Goal: Task Accomplishment & Management: Manage account settings

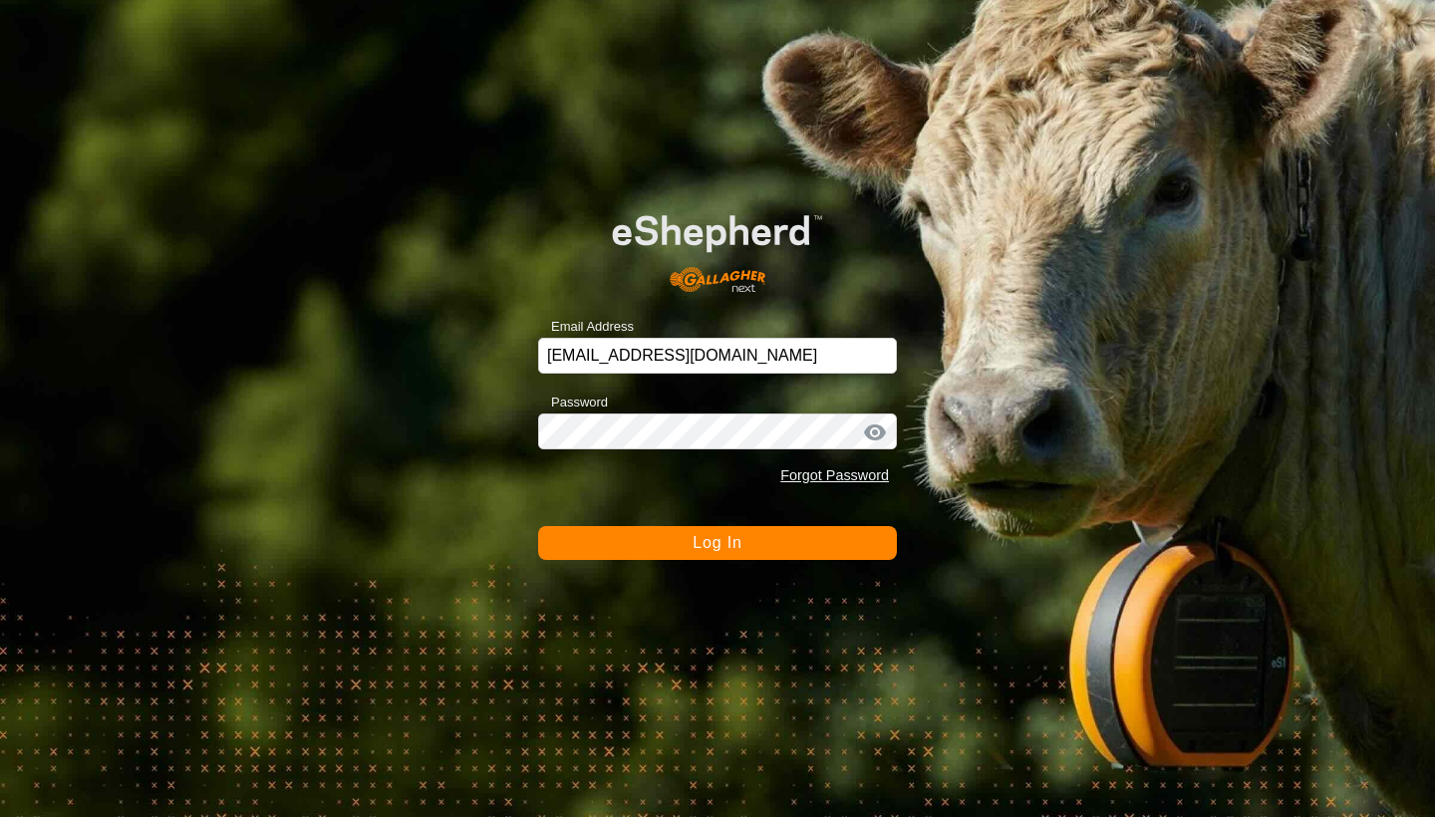
click at [700, 553] on button "Log In" at bounding box center [717, 543] width 359 height 34
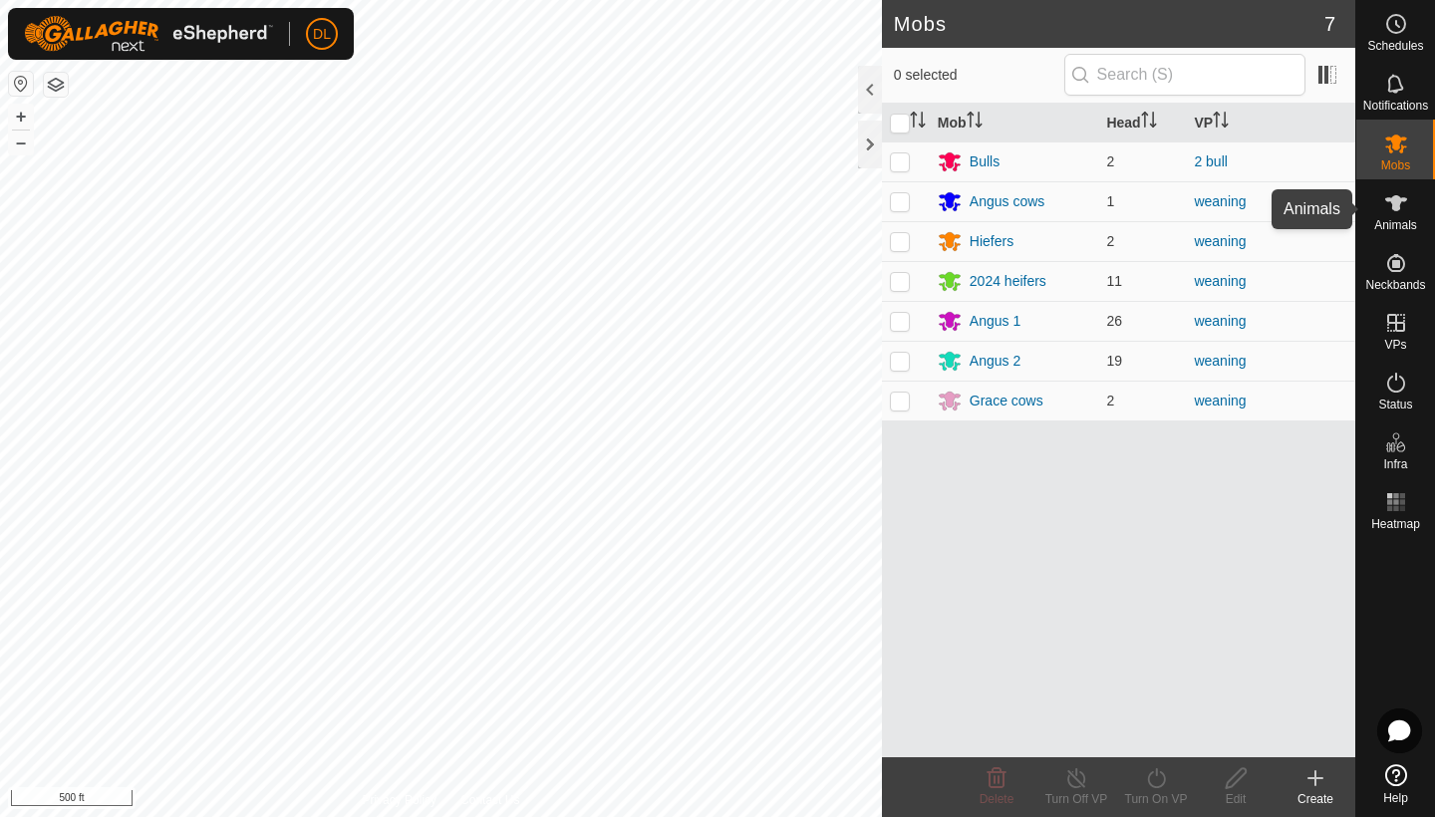
click at [1399, 209] on icon at bounding box center [1397, 203] width 22 height 16
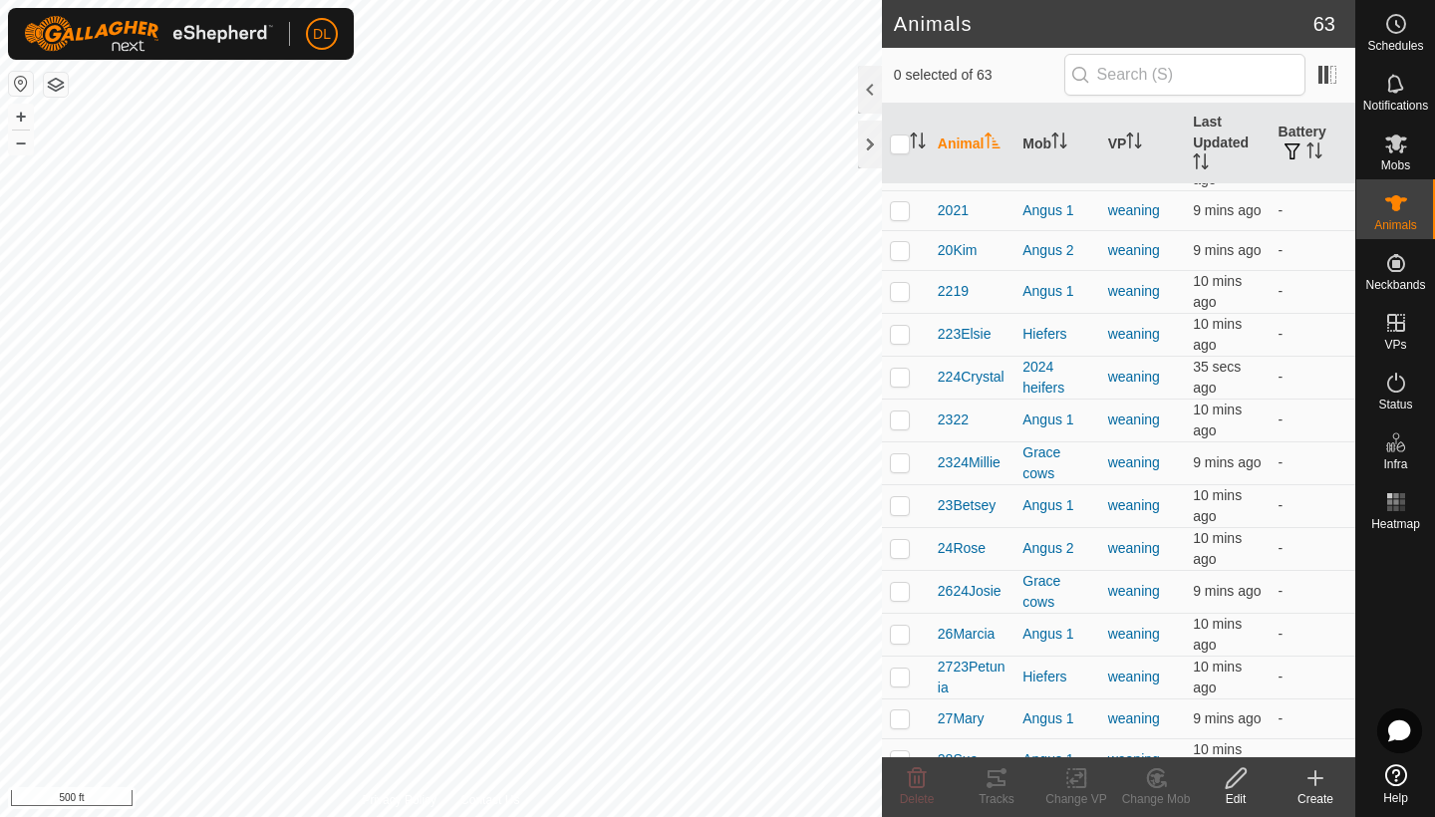
scroll to position [1005, 0]
click at [908, 504] on p-checkbox at bounding box center [900, 504] width 20 height 16
checkbox input "true"
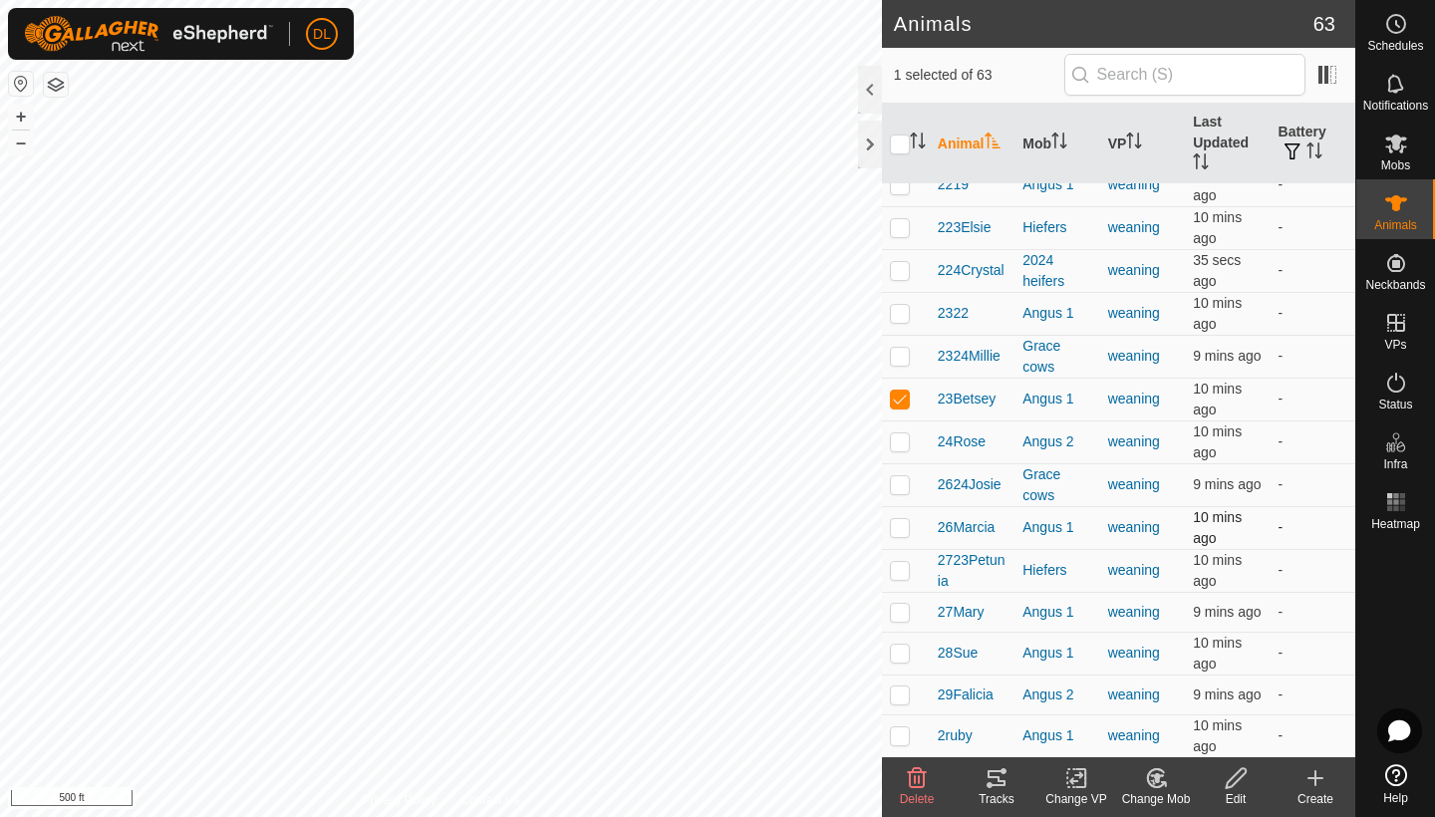
scroll to position [1126, 0]
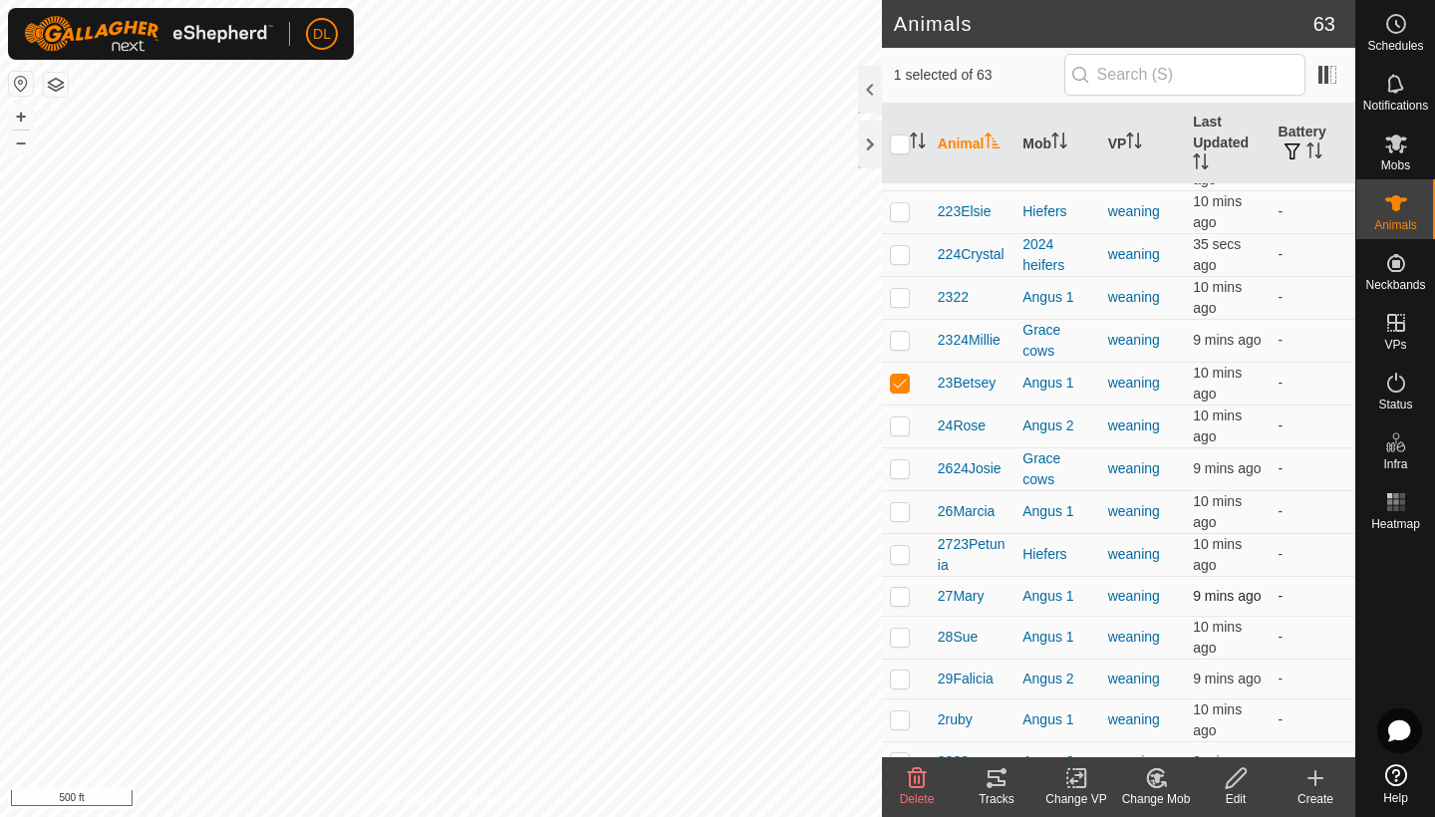
click at [901, 598] on p-checkbox at bounding box center [900, 596] width 20 height 16
checkbox input "true"
click at [902, 635] on p-checkbox at bounding box center [900, 637] width 20 height 16
checkbox input "true"
click at [904, 515] on p-checkbox at bounding box center [900, 511] width 20 height 16
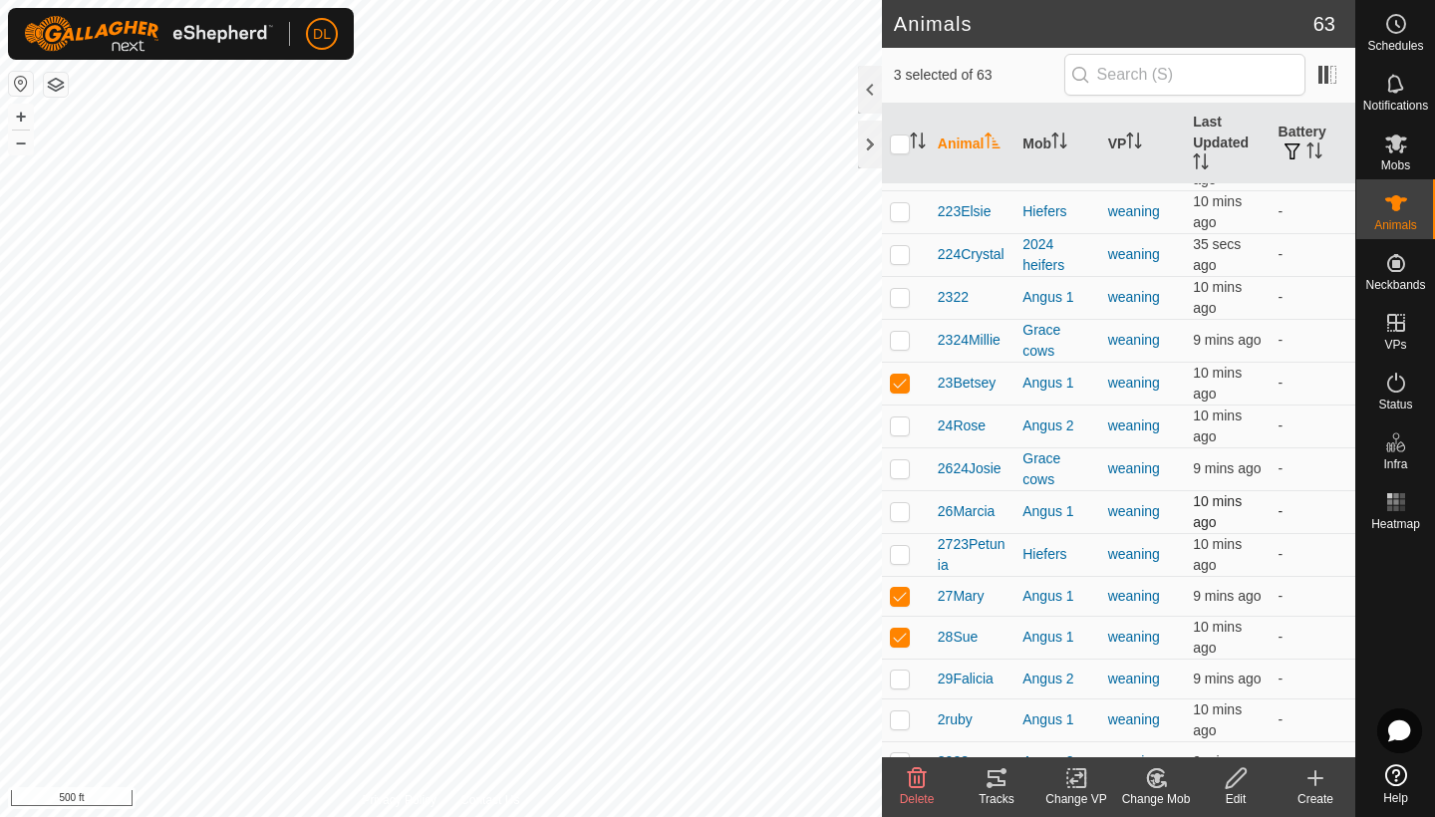
checkbox input "true"
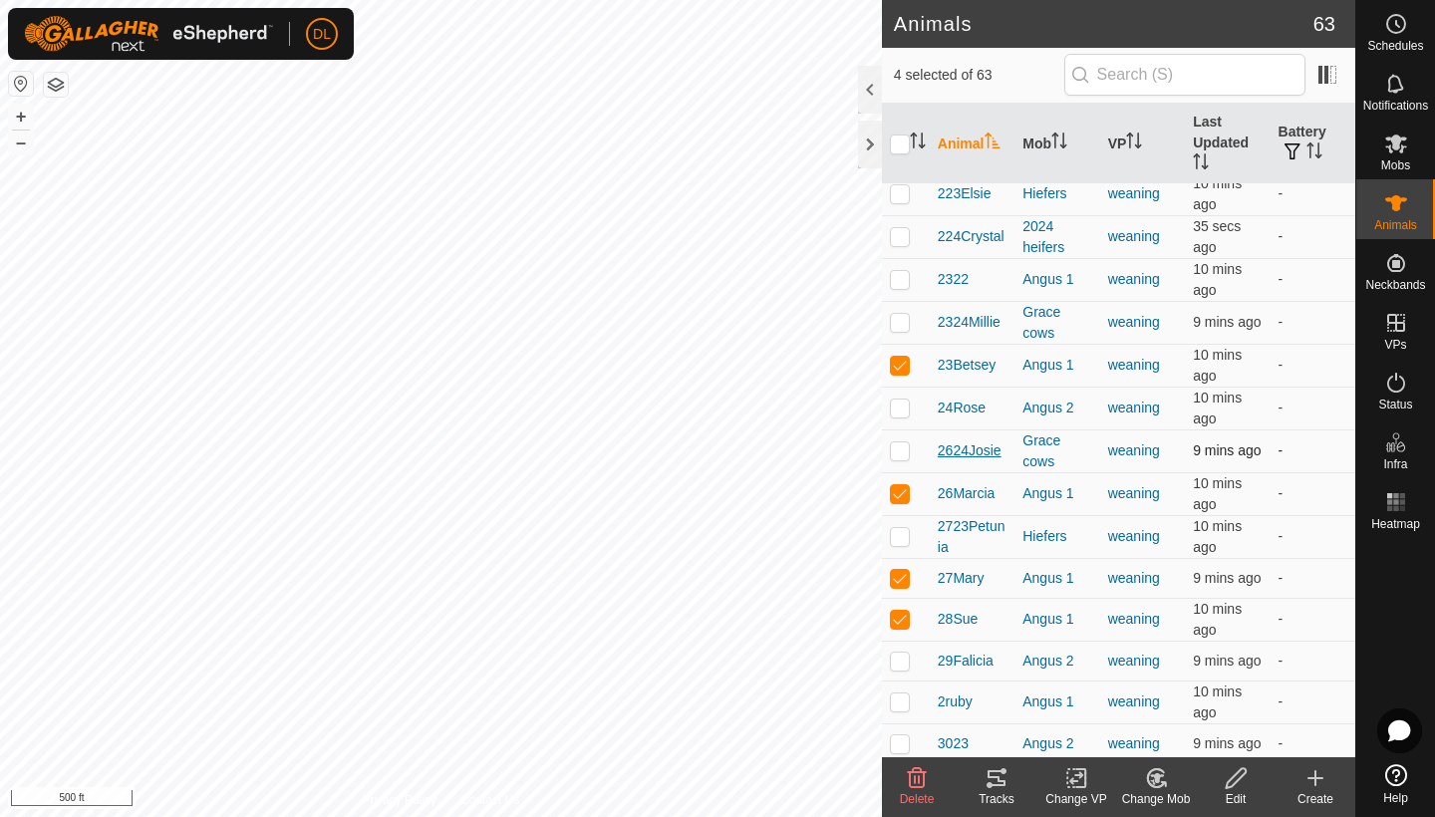
scroll to position [1146, 0]
click at [1158, 783] on icon at bounding box center [1156, 779] width 25 height 24
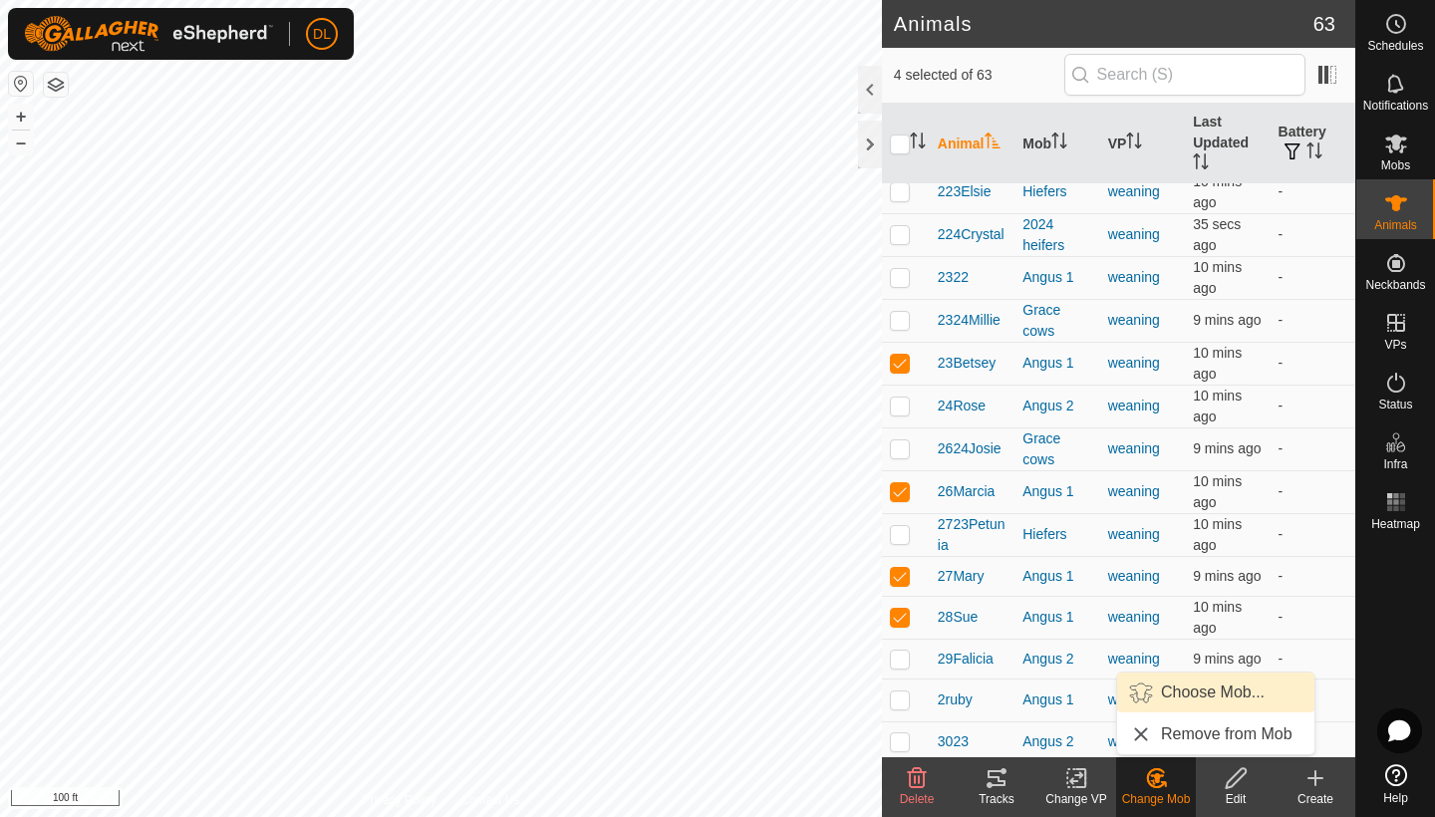
click at [1191, 694] on link "Choose Mob..." at bounding box center [1215, 693] width 197 height 40
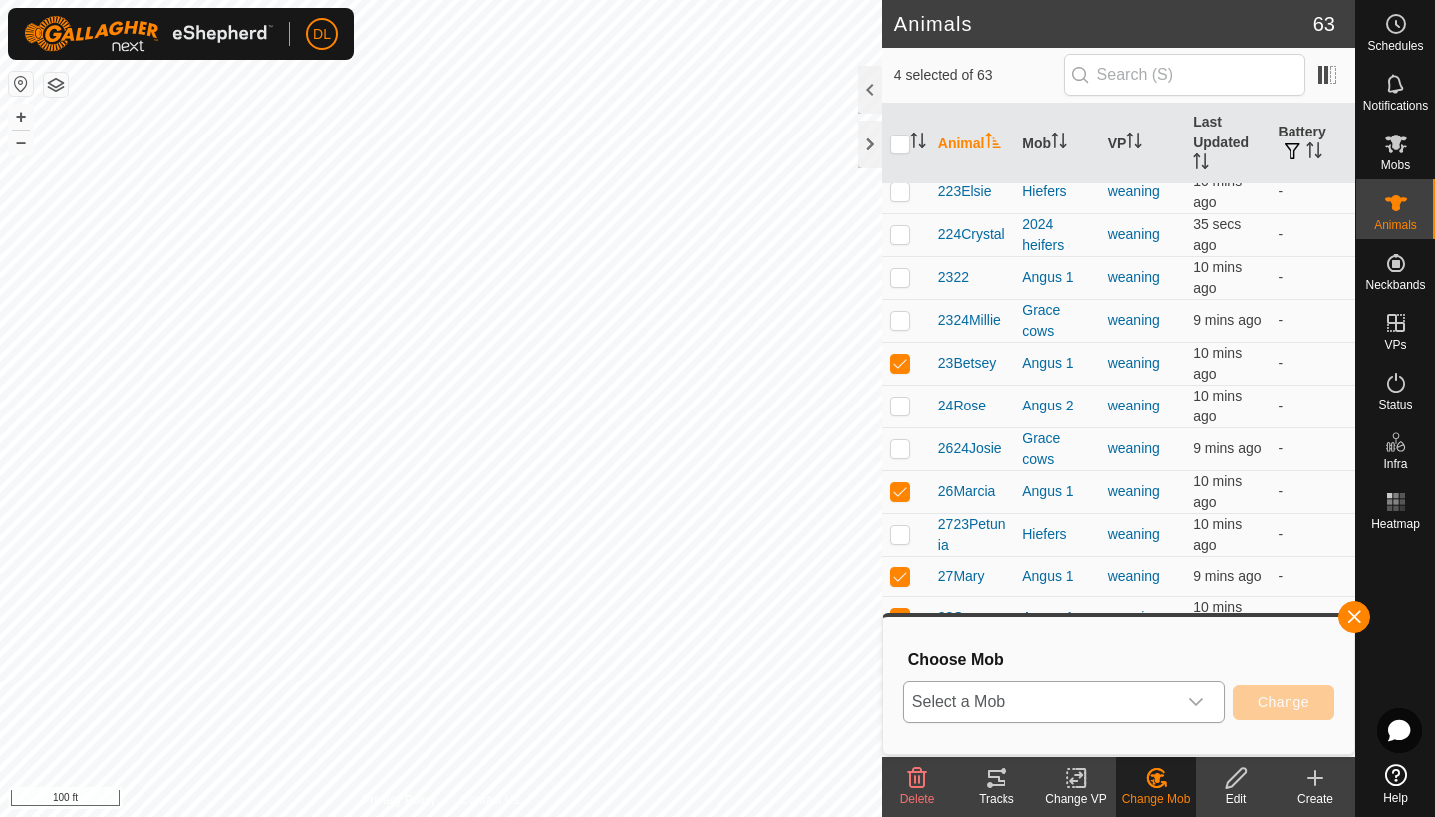
click at [1169, 717] on span "Select a Mob" at bounding box center [1040, 703] width 272 height 40
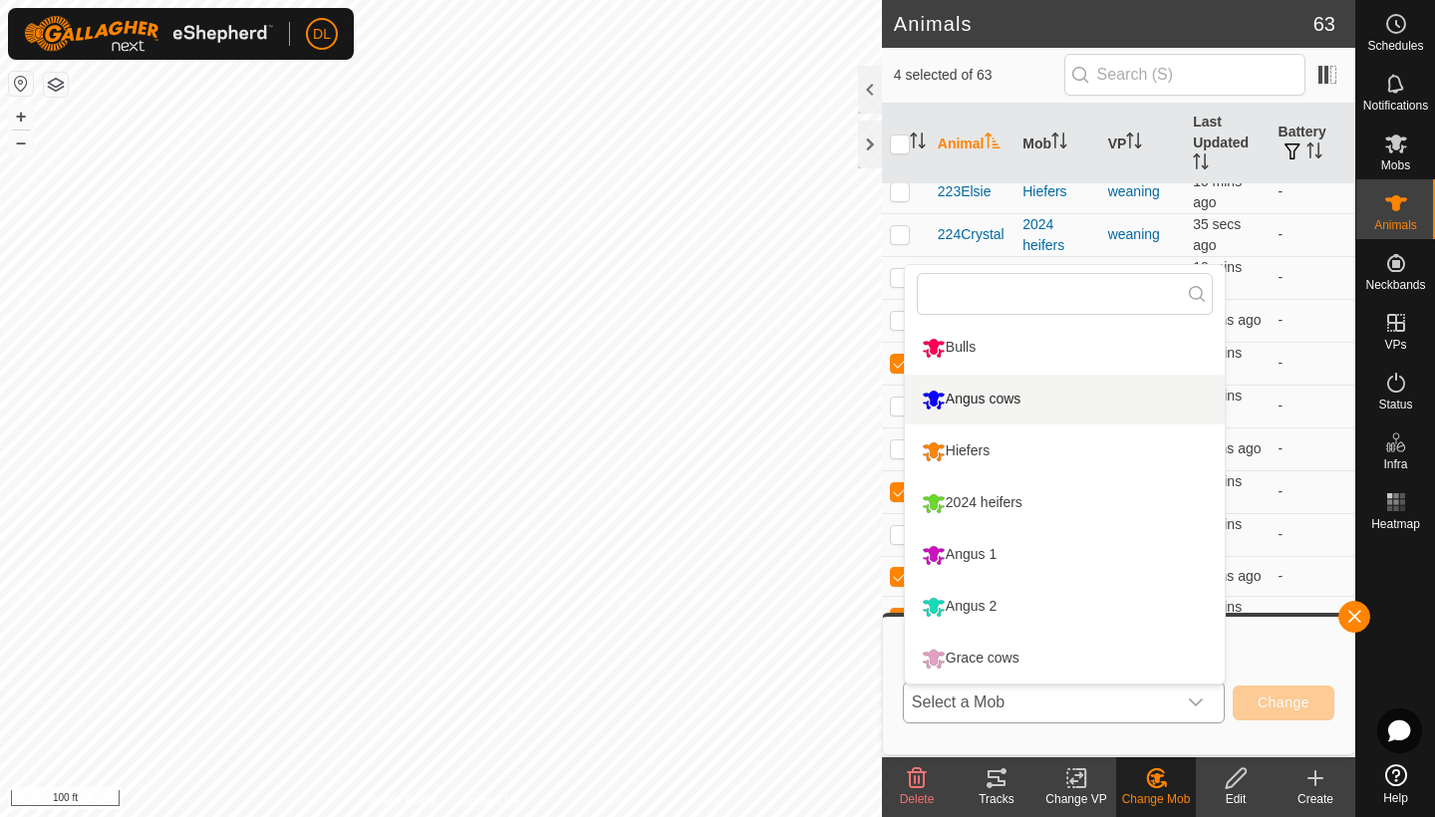
click at [986, 397] on li "Angus cows" at bounding box center [1065, 400] width 320 height 50
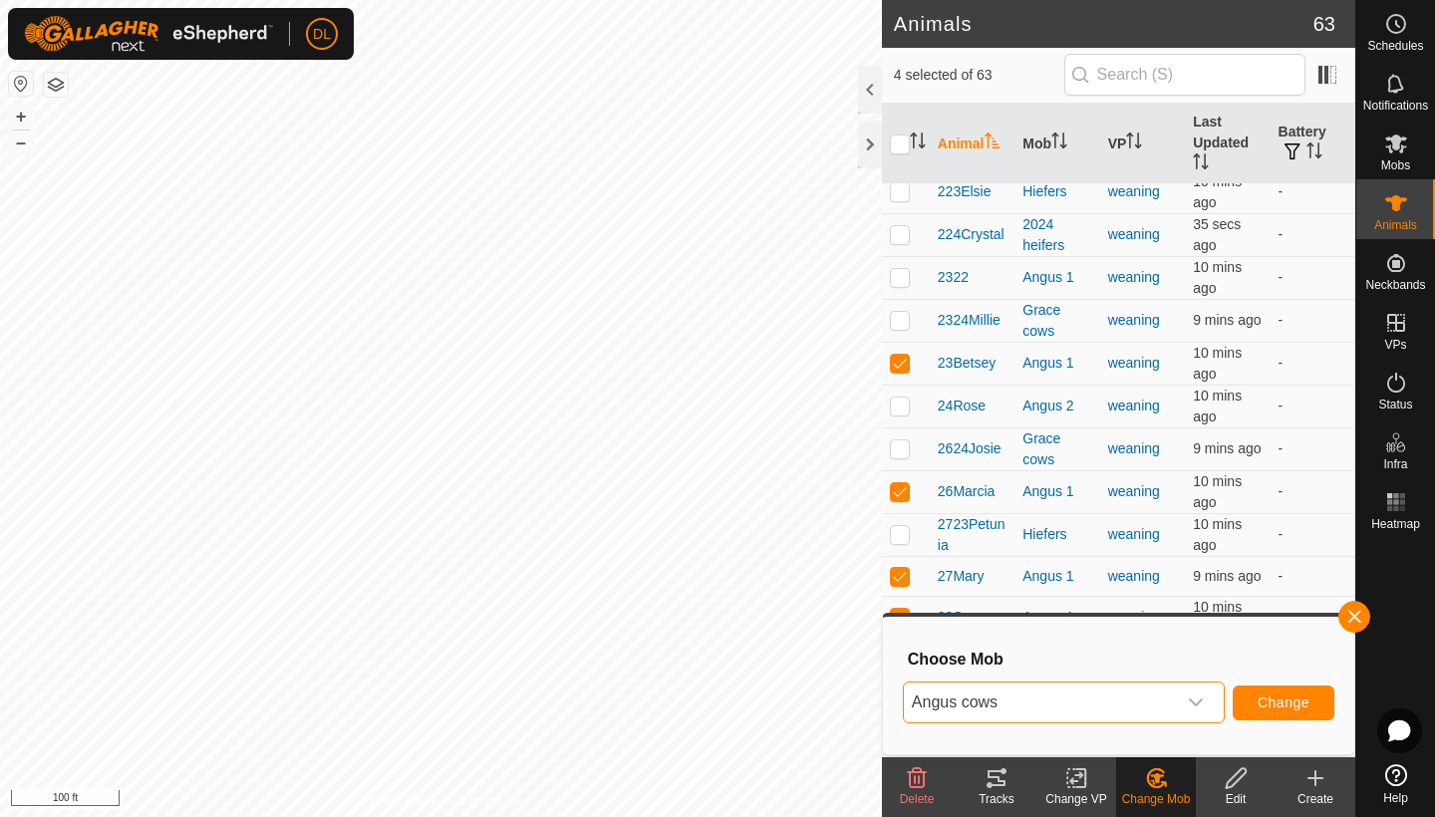
click at [1273, 699] on span "Change" at bounding box center [1284, 703] width 52 height 16
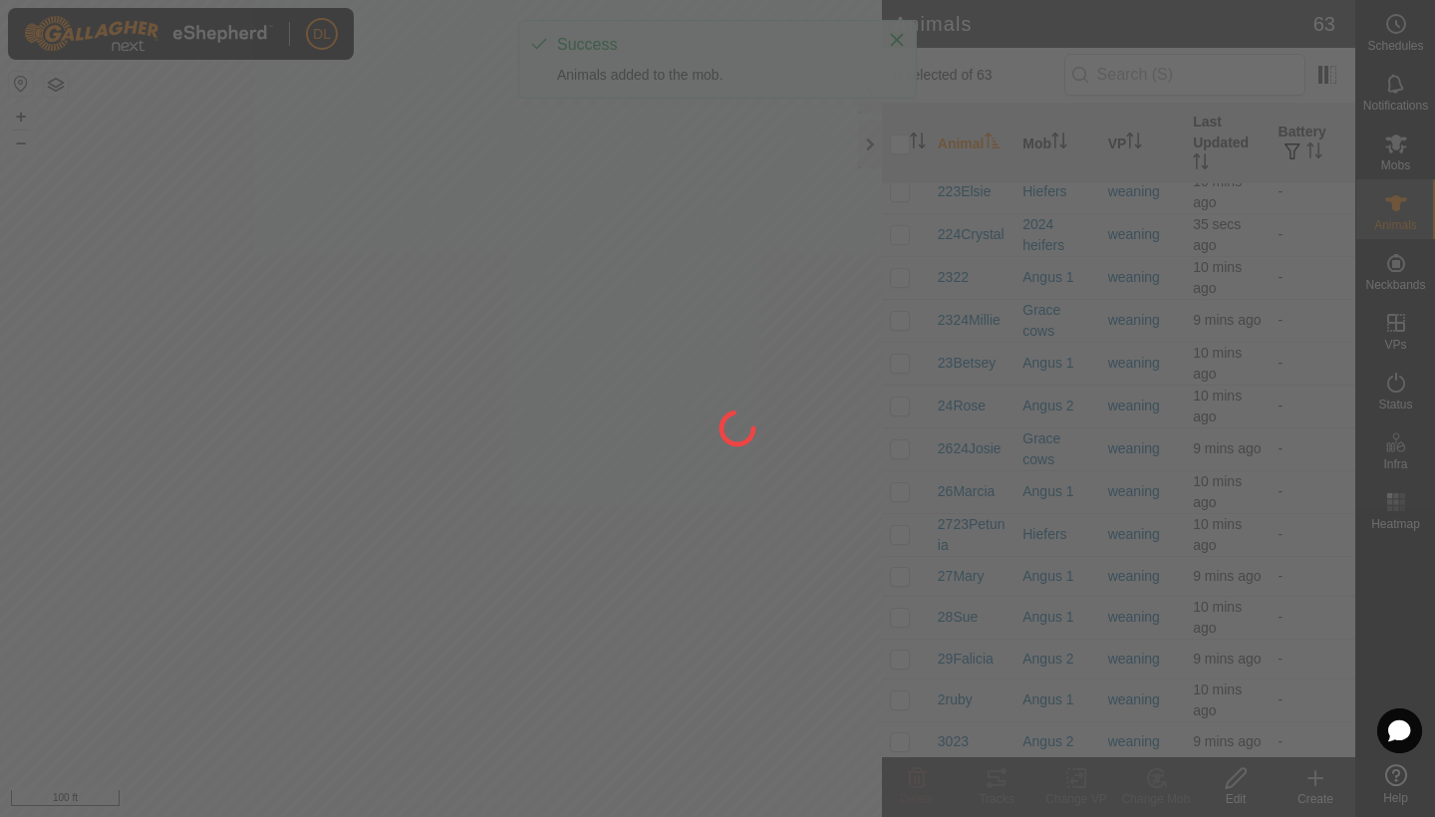
checkbox input "false"
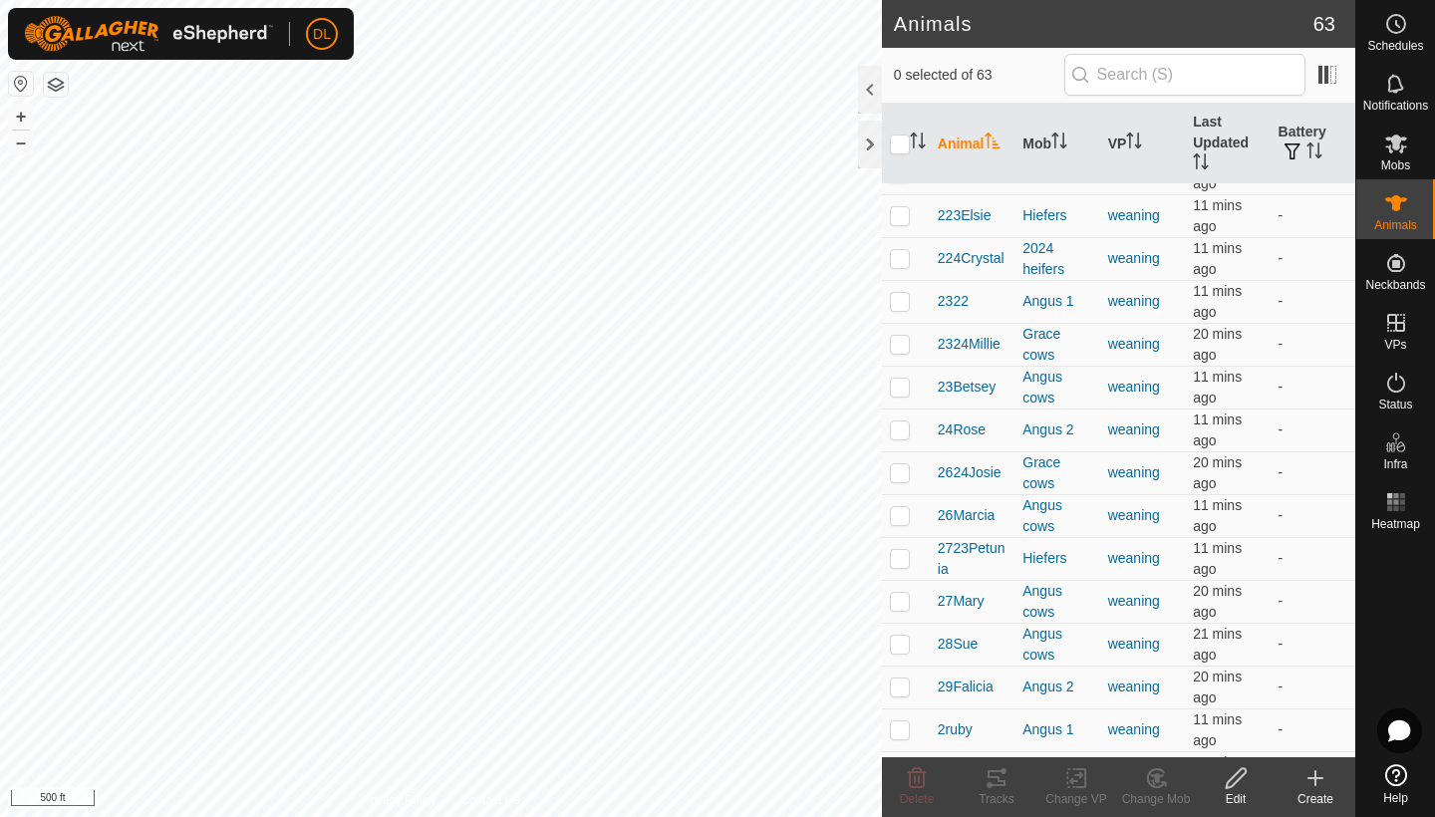
click at [921, 4] on div "Animals 63 0 selected of 63 Animal Mob VP Last Updated Battery 105Lulu Angus co…" at bounding box center [678, 408] width 1356 height 817
click at [948, 0] on html "DL Schedules Notifications Mobs Animals Neckbands VPs Status Infra Heatmap Help…" at bounding box center [717, 408] width 1435 height 817
click at [928, 0] on html "DL Schedules Notifications Mobs Animals Neckbands VPs Status Infra Heatmap Help…" at bounding box center [717, 408] width 1435 height 817
click at [958, 65] on div "Animals 63 0 selected of 63 Animal Mob VP Last Updated Battery 105Lulu Angus co…" at bounding box center [678, 408] width 1356 height 817
click at [972, 63] on div "Animals 63 0 selected of 63 Animal Mob VP Last Updated Battery 105Lulu Angus co…" at bounding box center [678, 408] width 1356 height 817
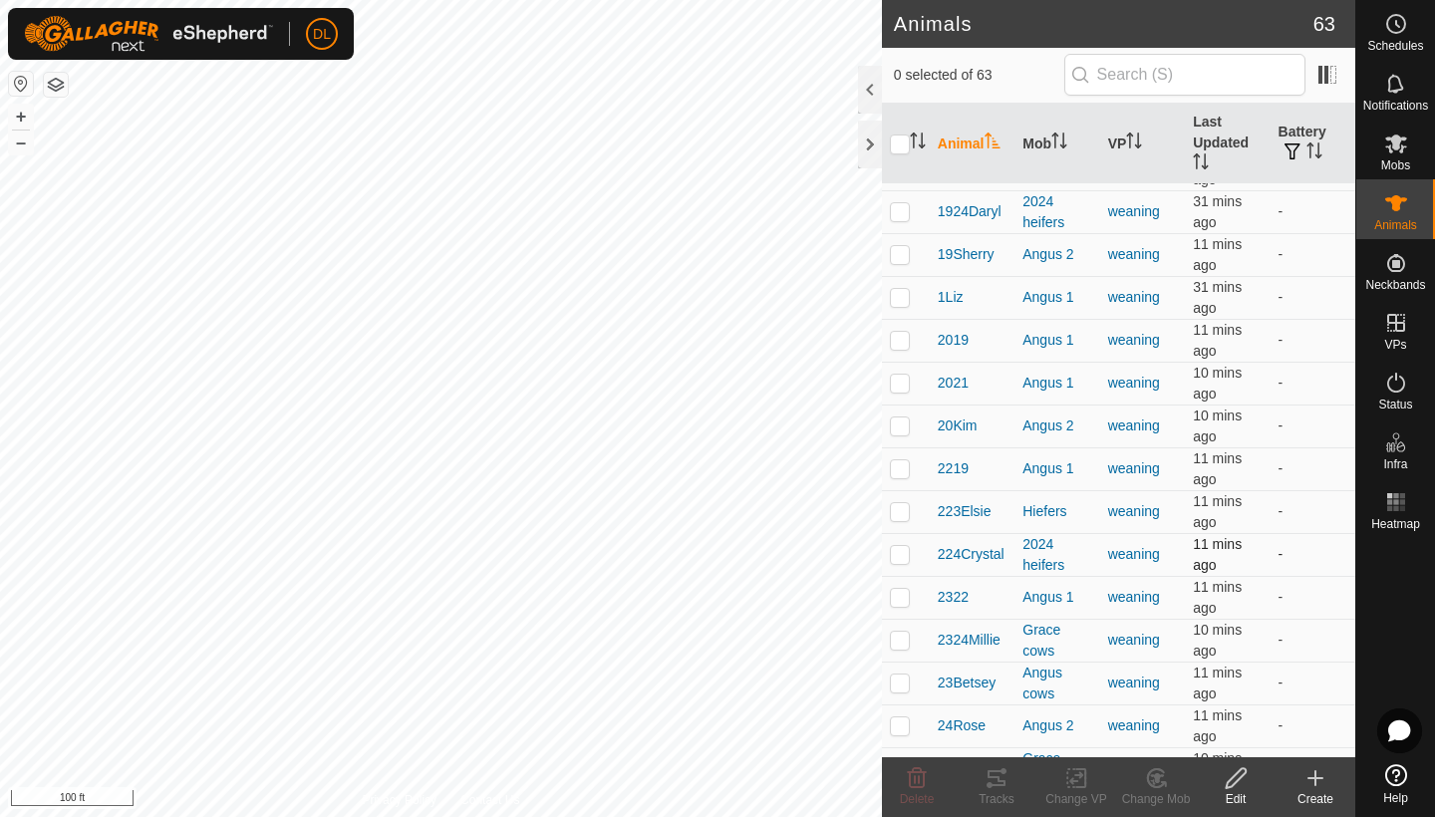
scroll to position [800, 0]
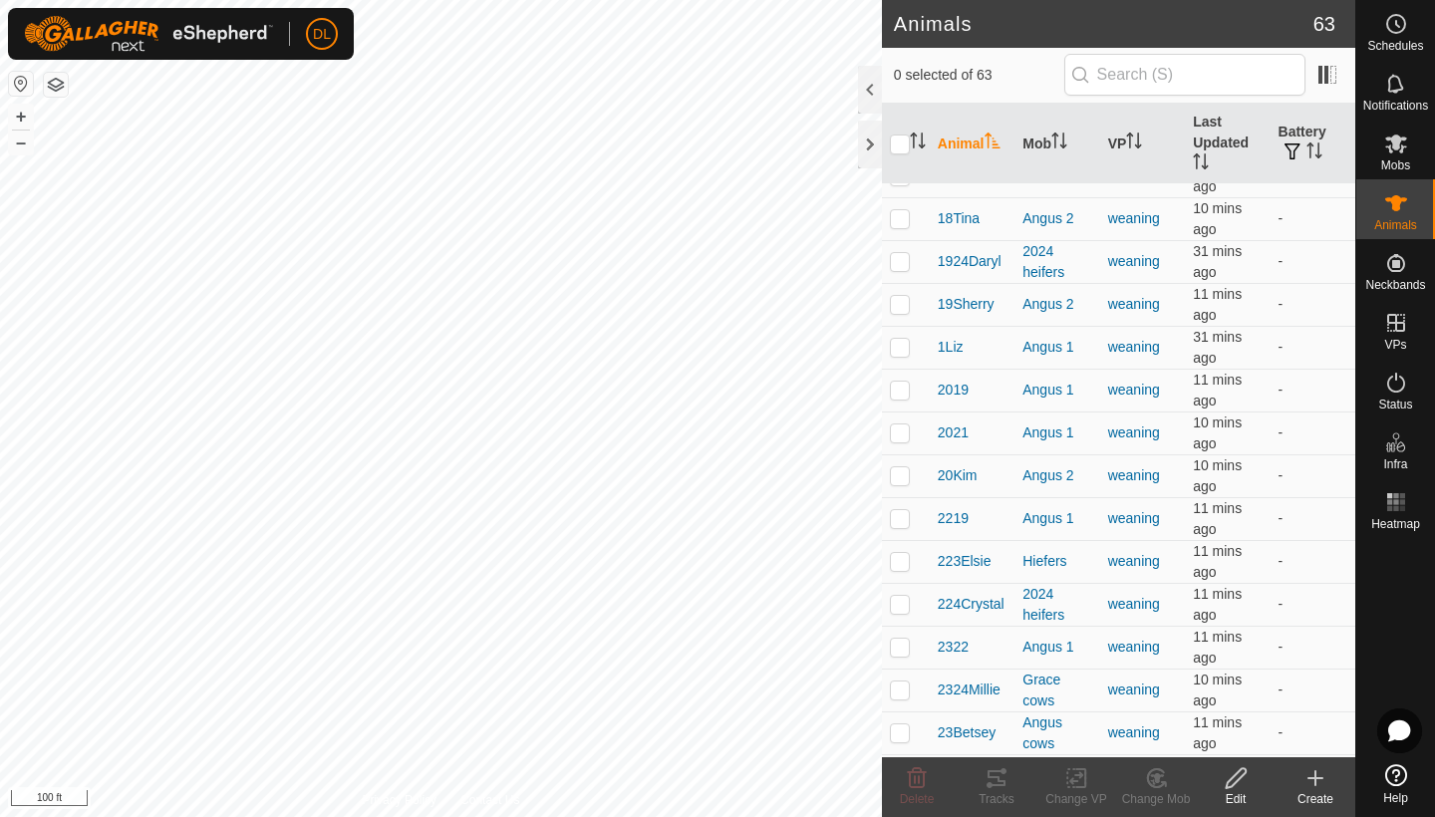
click at [882, 147] on th at bounding box center [906, 144] width 48 height 81
click at [866, 142] on div at bounding box center [870, 145] width 24 height 48
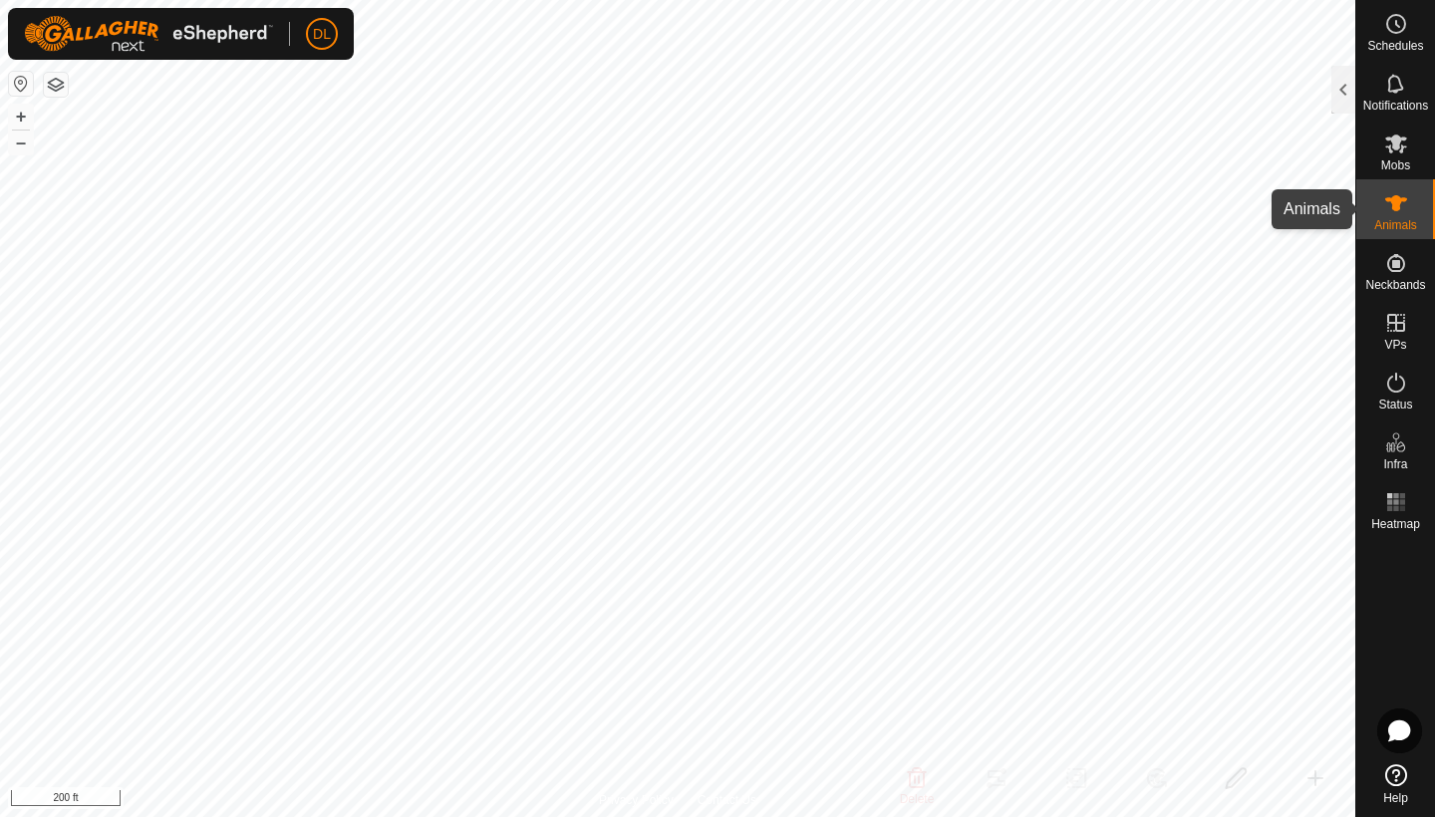
click at [1379, 208] on es-animals-svg-icon at bounding box center [1397, 203] width 36 height 32
click at [1396, 202] on icon at bounding box center [1397, 203] width 22 height 16
click at [1345, 100] on div at bounding box center [1344, 90] width 24 height 48
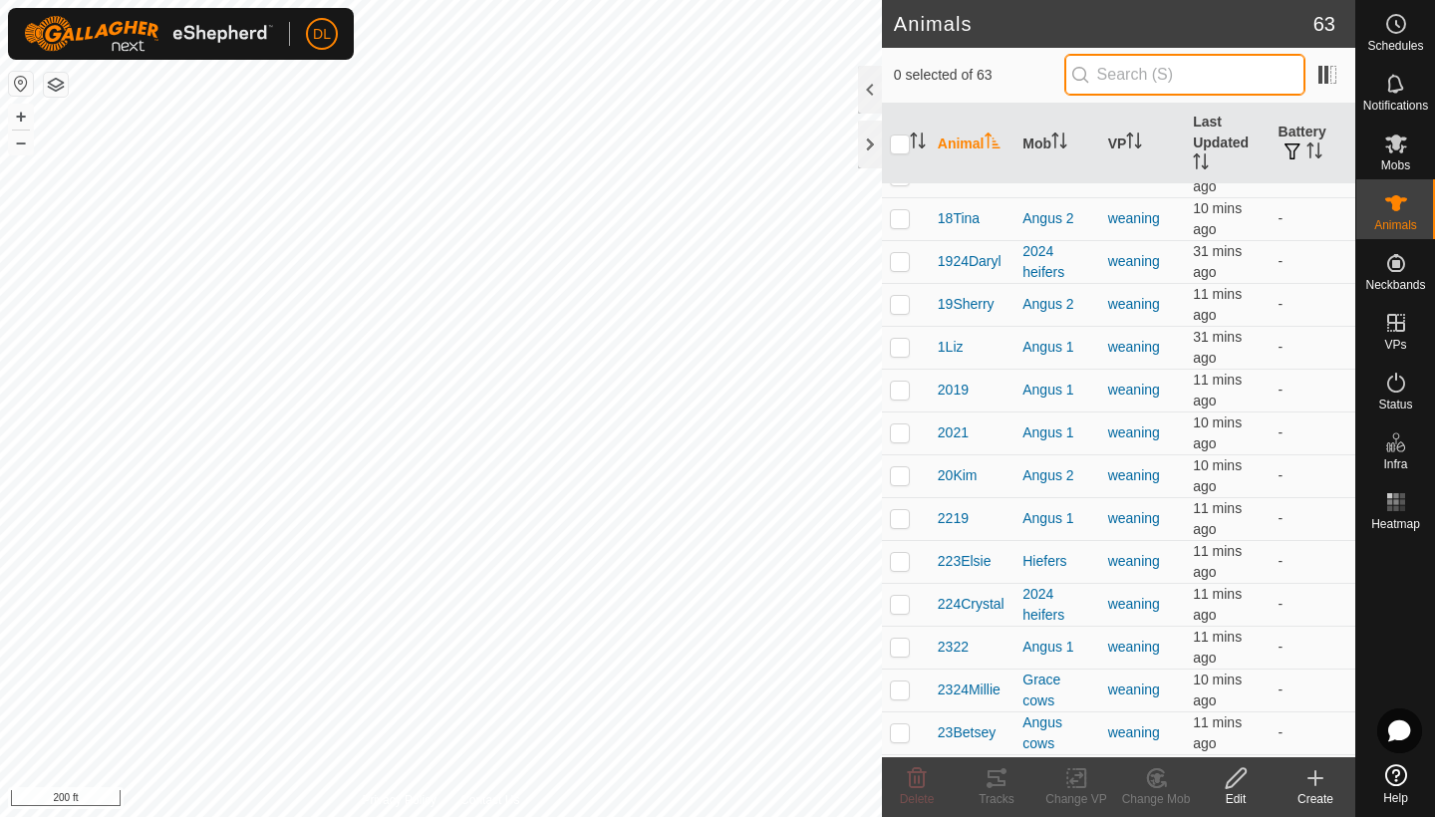
click at [1183, 83] on input "text" at bounding box center [1185, 75] width 241 height 42
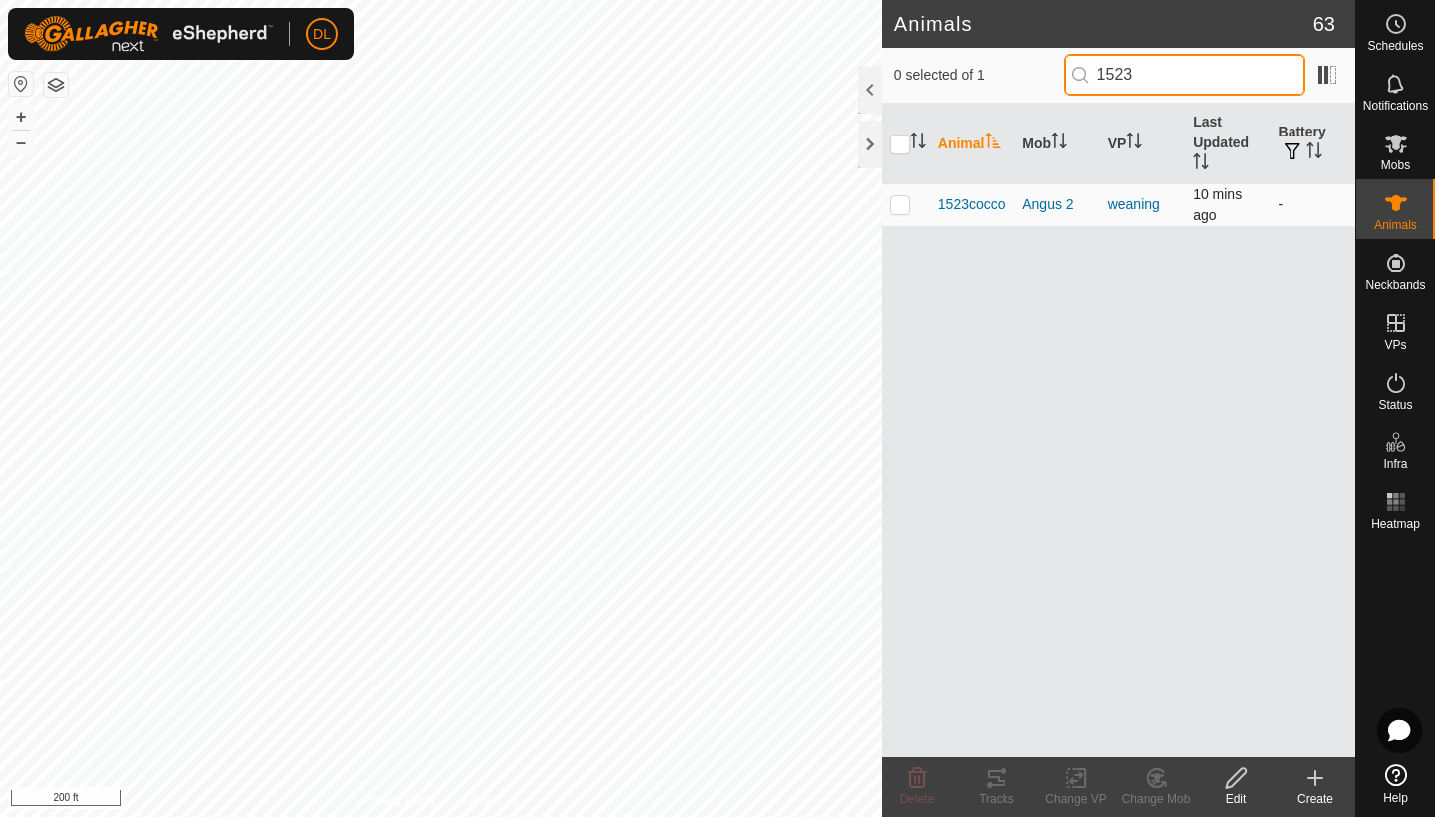
type input "1523"
click at [903, 205] on p-checkbox at bounding box center [900, 204] width 20 height 16
checkbox input "true"
